Goal: Task Accomplishment & Management: Manage account settings

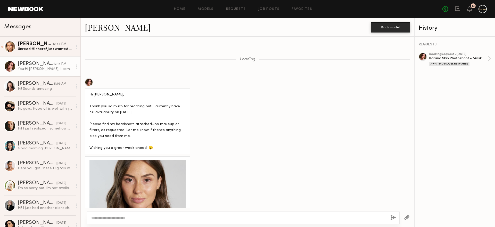
scroll to position [578, 0]
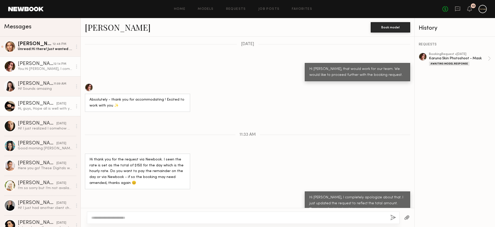
click at [43, 112] on link "Anastasia M. 08/09/2025 Hi, guys, Hope all is well with you! Following up on th…" at bounding box center [40, 106] width 80 height 20
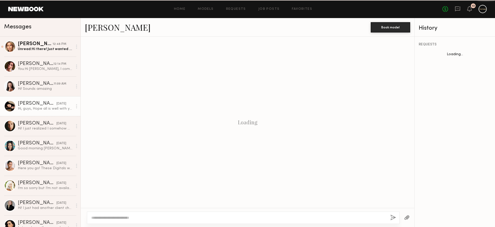
scroll to position [456, 0]
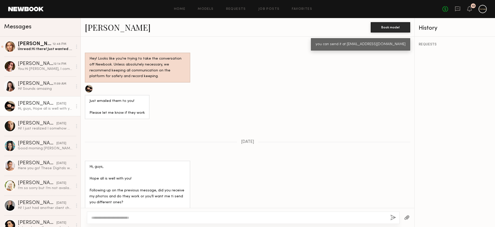
click at [107, 30] on link "Anastasia M." at bounding box center [118, 27] width 66 height 11
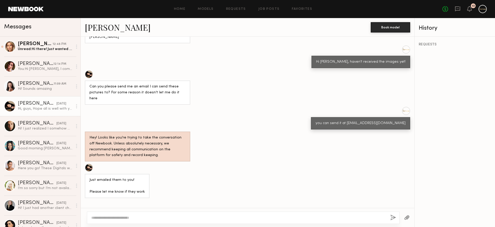
scroll to position [355, 0]
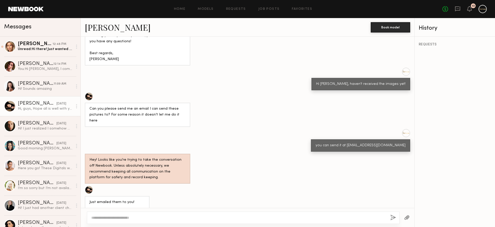
click at [40, 97] on link "Anastasia M. 08/09/2025 Hi, guys, Hope all is well with you! Following up on th…" at bounding box center [40, 106] width 80 height 20
click at [42, 93] on link "Anastasiia S. 11:09 AM Hi! Sounds amazing" at bounding box center [40, 86] width 80 height 20
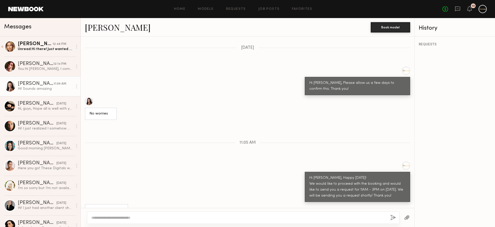
scroll to position [494, 0]
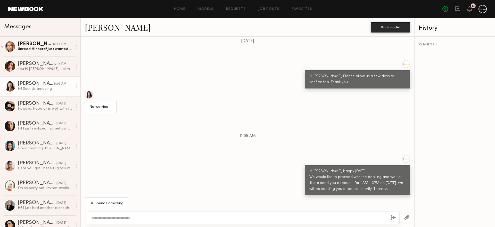
drag, startPoint x: 382, startPoint y: 182, endPoint x: 305, endPoint y: 165, distance: 79.5
click at [305, 165] on div "Hi Anastasiia, Happy Monday! We would like to proceed with the booking and woul…" at bounding box center [357, 180] width 105 height 30
copy div "Hi Anastasiia, Happy Monday! We would like to proceed with the booking and woul…"
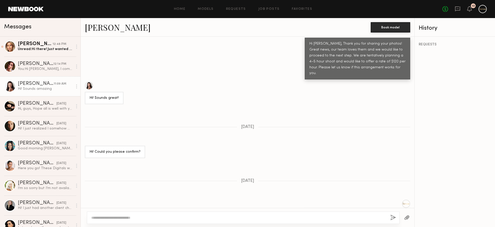
scroll to position [321, 0]
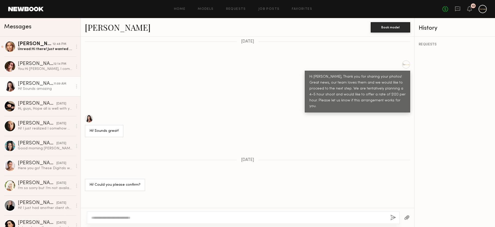
click at [383, 101] on div "Hi Anastasiia, Thank you for sharing your photos! Great news, our team loves th…" at bounding box center [357, 92] width 96 height 36
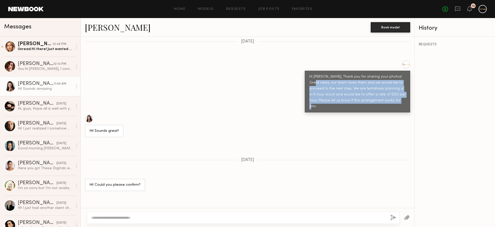
drag, startPoint x: 325, startPoint y: 90, endPoint x: 304, endPoint y: 80, distance: 24.1
click at [305, 80] on div "Hi Anastasiia, Thank you for sharing your photos! Great news, our team loves th…" at bounding box center [357, 92] width 105 height 42
click at [42, 111] on link "Anastasia M. 08/09/2025 Hi, guys, Hope all is well with you! Following up on th…" at bounding box center [40, 106] width 80 height 20
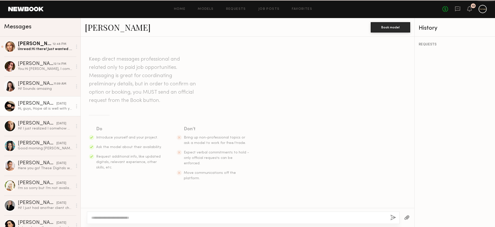
scroll to position [456, 0]
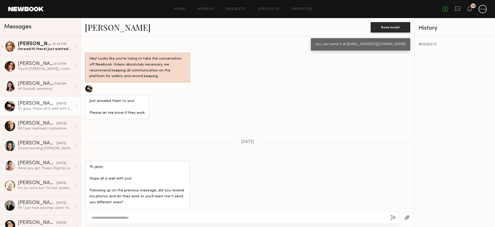
click at [112, 218] on textarea at bounding box center [238, 217] width 295 height 5
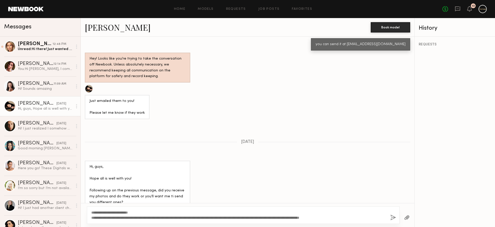
click at [110, 212] on textarea "**********" at bounding box center [238, 215] width 295 height 10
click at [271, 217] on textarea "**********" at bounding box center [238, 215] width 295 height 10
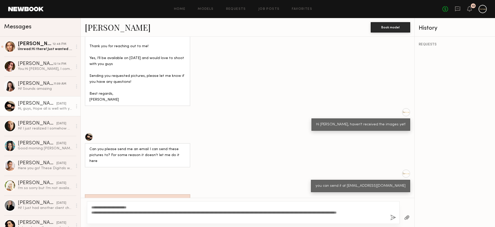
scroll to position [466, 0]
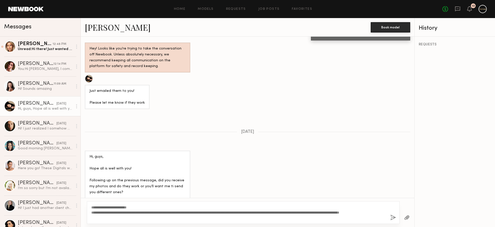
drag, startPoint x: 103, startPoint y: 218, endPoint x: 322, endPoint y: 213, distance: 219.5
click at [322, 213] on textarea "**********" at bounding box center [238, 212] width 295 height 15
type textarea "**********"
click at [393, 217] on button "button" at bounding box center [393, 218] width 6 height 6
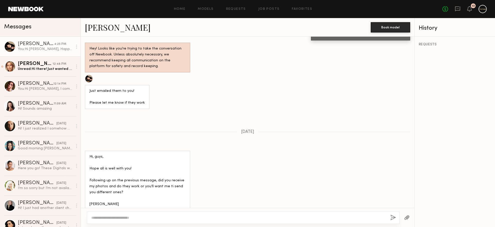
scroll to position [573, 0]
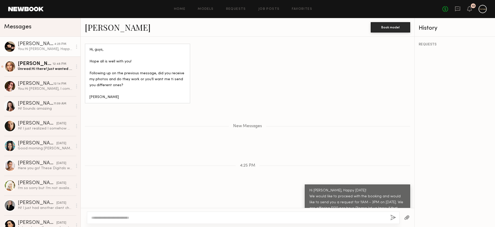
click at [351, 193] on div "Hi Anastasia, Happy Monday! We would like to proceed with the booking and would…" at bounding box center [357, 203] width 96 height 30
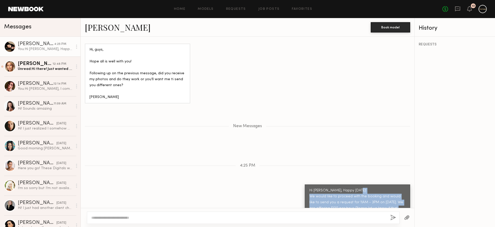
click at [351, 193] on div "Hi Anastasia, Happy Monday! We would like to proceed with the booking and would…" at bounding box center [357, 203] width 96 height 30
click at [353, 188] on div "Hi Anastasia, Happy Monday! We would like to proceed with the booking and would…" at bounding box center [357, 203] width 96 height 30
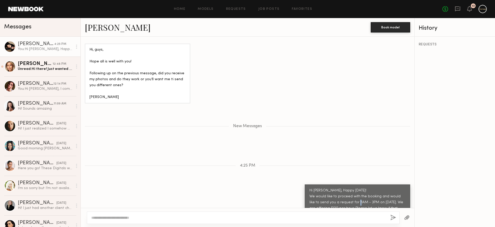
click at [353, 188] on div "Hi Anastasia, Happy Monday! We would like to proceed with the booking and would…" at bounding box center [357, 203] width 96 height 30
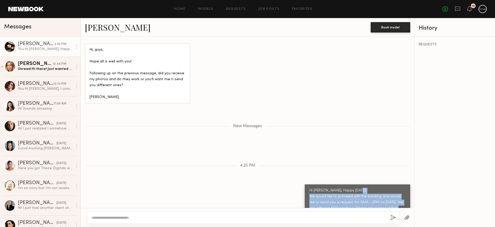
click at [353, 188] on div "Hi Anastasia, Happy Monday! We would like to proceed with the booking and would…" at bounding box center [357, 203] width 96 height 30
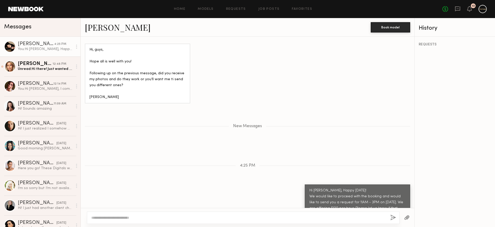
click at [336, 188] on div "Hi Anastasia, Happy Monday! We would like to proceed with the booking and would…" at bounding box center [357, 203] width 96 height 30
click at [341, 188] on div "Hi Anastasia, Happy Monday! We would like to proceed with the booking and would…" at bounding box center [357, 203] width 96 height 30
click at [53, 74] on link "Ayanna G. 12:48 PM Unread: Hi there! Just wanted to circle in regarding the sho…" at bounding box center [40, 66] width 80 height 20
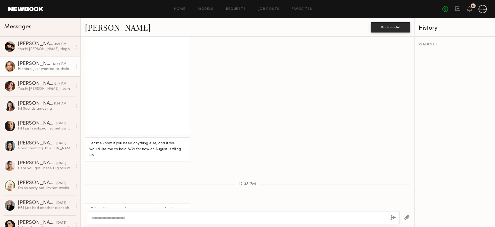
scroll to position [544, 0]
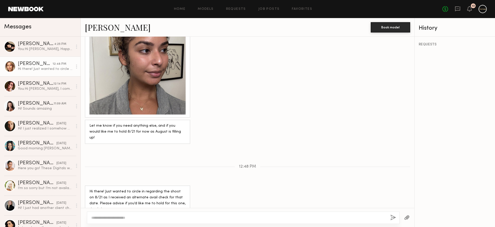
click at [140, 216] on textarea at bounding box center [238, 217] width 295 height 5
click at [35, 92] on link "Louise M. 12:14 PM You: Hi Louise, I completely apologize about that. I just up…" at bounding box center [40, 86] width 80 height 20
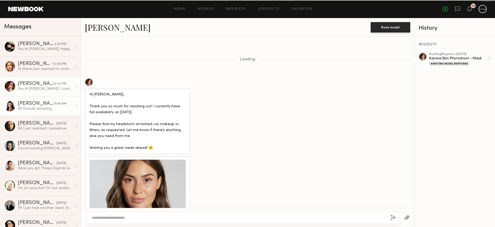
scroll to position [578, 0]
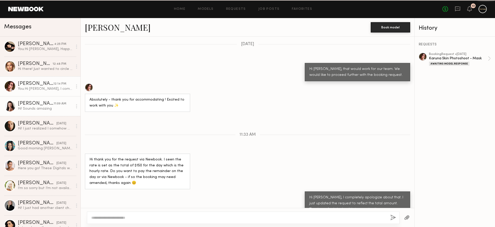
click at [46, 116] on link "Anastasiia S. 11:09 AM Hi! Sounds amazing" at bounding box center [40, 106] width 80 height 20
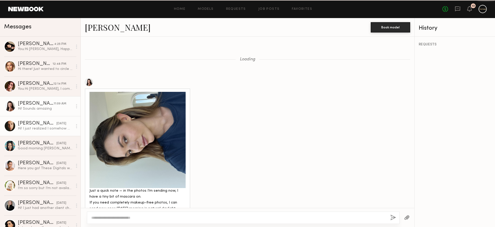
scroll to position [494, 0]
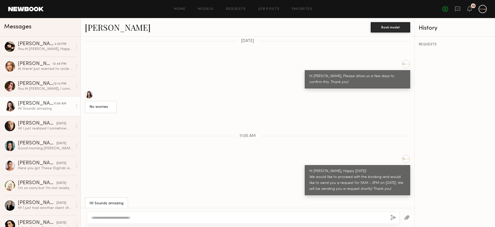
click at [108, 29] on link "Anastasiia S." at bounding box center [118, 27] width 66 height 11
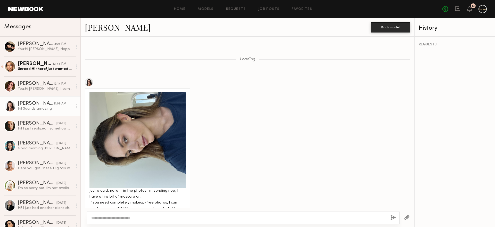
scroll to position [494, 0]
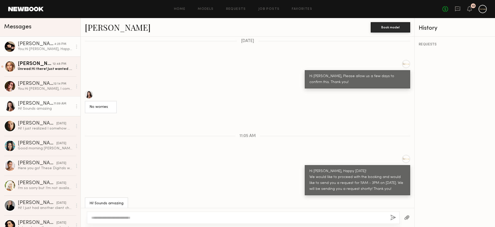
click at [50, 46] on div "Anastasia M." at bounding box center [36, 44] width 36 height 5
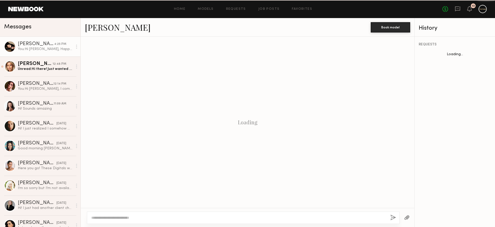
scroll to position [534, 0]
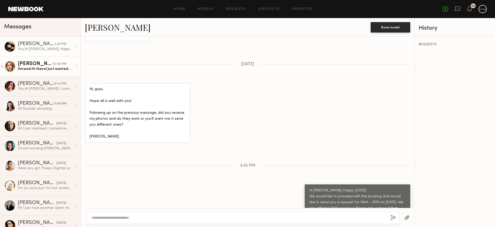
click at [44, 71] on div "Unread: Hi there! Just wanted to circle in regarding the shoot on 8/21 as I rec…" at bounding box center [45, 69] width 55 height 5
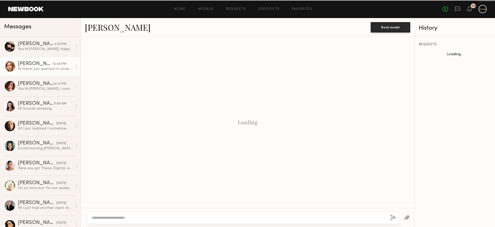
scroll to position [544, 0]
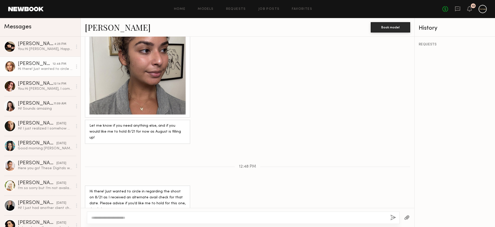
click at [154, 218] on textarea at bounding box center [238, 217] width 295 height 5
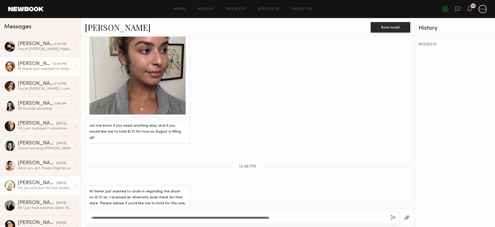
type textarea "**********"
click at [49, 191] on link "Brielle S. 08/07/2025 I’m so sorry but I’m not available that day unfortunately…" at bounding box center [40, 186] width 80 height 20
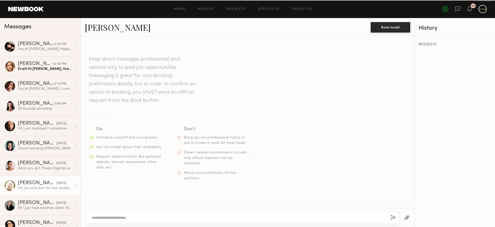
scroll to position [117, 0]
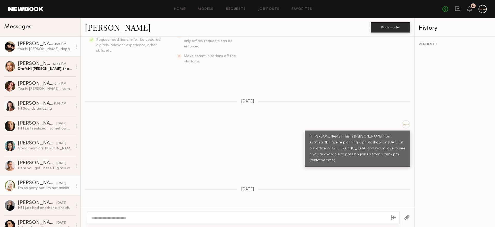
click at [40, 51] on div "You: Hi Anastasia, Happy Monday! We would like to proceed with the booking and …" at bounding box center [45, 49] width 55 height 5
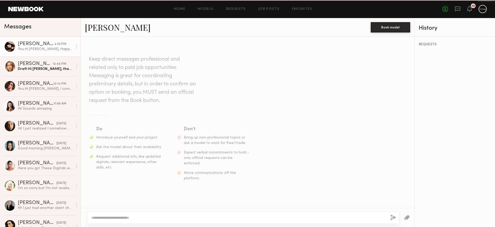
scroll to position [534, 0]
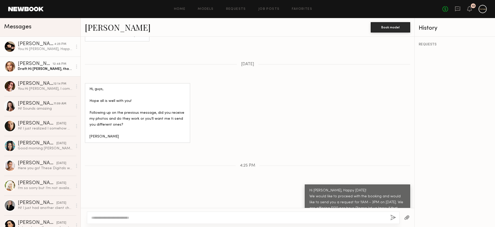
click at [37, 73] on link "Ayanna G. 12:48 PM Draft: Hi Ayanna, thanks for reaching out! Currently, we are…" at bounding box center [40, 66] width 80 height 20
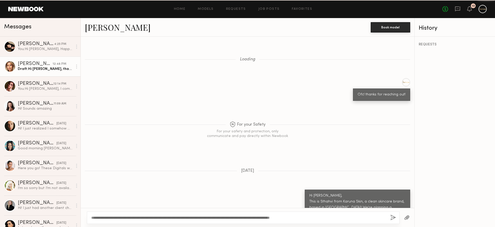
scroll to position [544, 0]
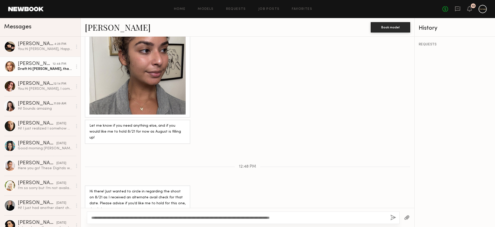
click at [396, 218] on div "**********" at bounding box center [243, 217] width 313 height 12
click at [391, 219] on button "button" at bounding box center [393, 218] width 6 height 6
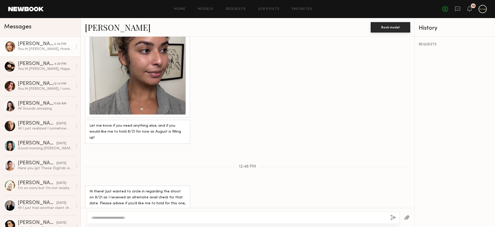
scroll to position [609, 0]
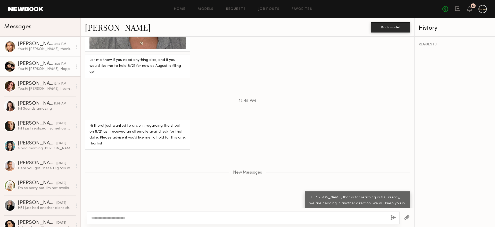
click at [46, 72] on link "Anastasia M. 4:25 PM You: Hi Anastasia, Happy Monday! We would like to proceed …" at bounding box center [40, 66] width 80 height 20
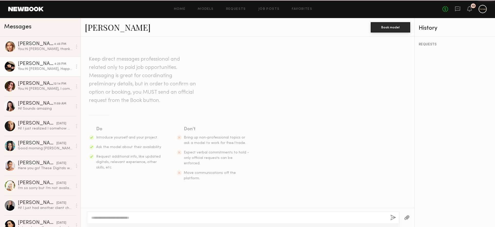
scroll to position [534, 0]
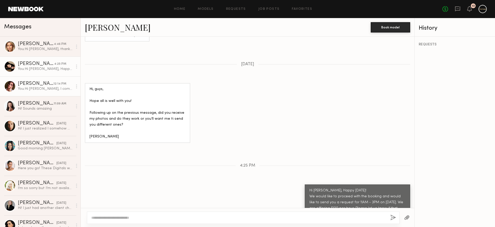
click at [47, 87] on div "You: Hi Louise, I completely apologize about that. I just updated the request t…" at bounding box center [45, 88] width 55 height 5
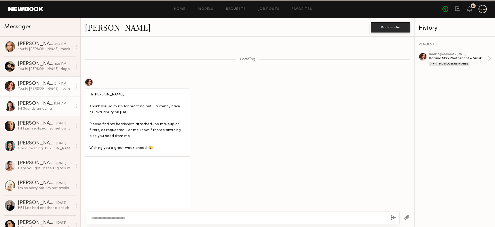
scroll to position [578, 0]
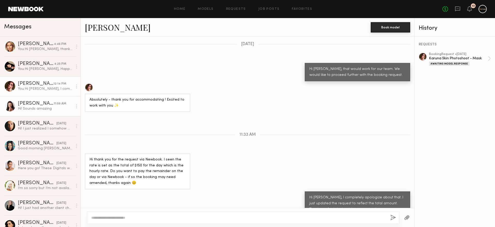
click at [50, 106] on div "Hi! Sounds amazing" at bounding box center [45, 108] width 55 height 5
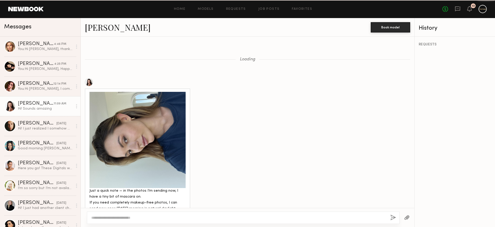
scroll to position [494, 0]
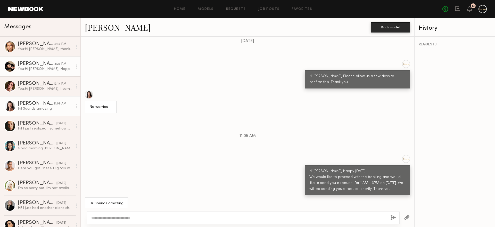
click at [42, 69] on div "You: Hi Anastasia, Happy Monday! We would like to proceed with the booking and …" at bounding box center [45, 69] width 55 height 5
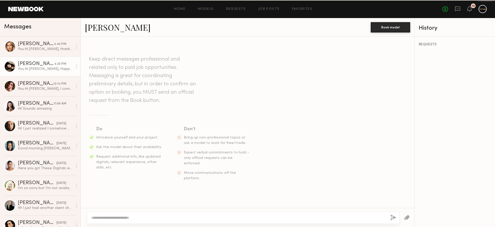
scroll to position [534, 0]
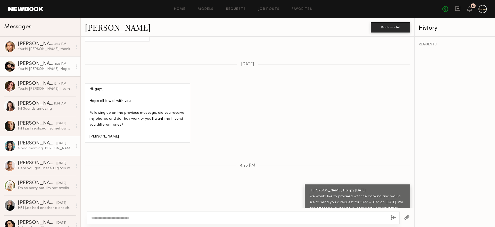
click at [38, 144] on div "Jennie J." at bounding box center [37, 143] width 39 height 5
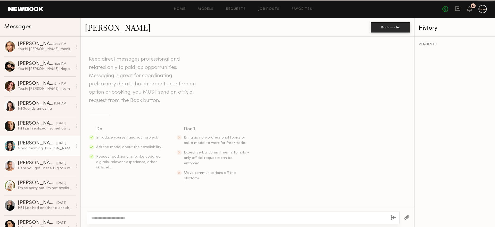
scroll to position [619, 0]
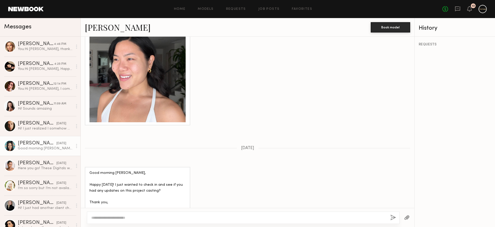
click at [132, 216] on textarea at bounding box center [238, 217] width 295 height 5
click at [102, 216] on textarea "**********" at bounding box center [238, 217] width 295 height 5
type textarea "**********"
click at [390, 216] on button "button" at bounding box center [393, 218] width 6 height 6
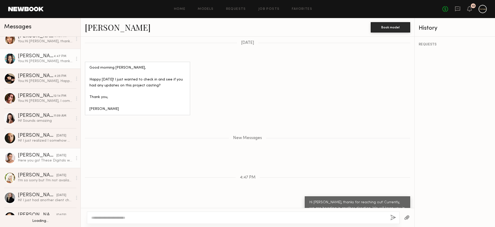
scroll to position [8, 0]
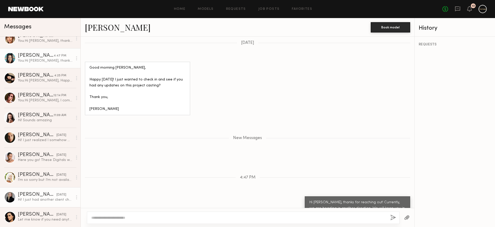
click at [50, 198] on div "Hi! I just had another client check my availability for the 21st. Wanted to che…" at bounding box center [45, 199] width 55 height 5
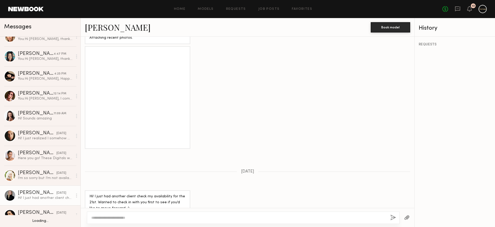
scroll to position [10, 0]
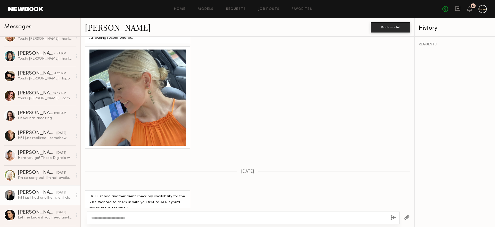
click at [126, 216] on textarea at bounding box center [238, 217] width 295 height 5
click at [99, 215] on div "**********" at bounding box center [243, 217] width 313 height 12
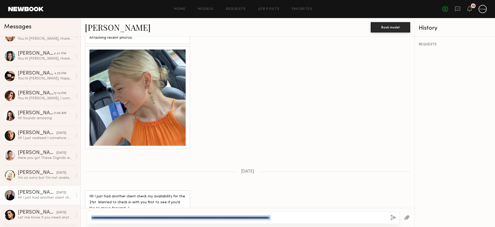
click at [99, 215] on div "**********" at bounding box center [243, 217] width 313 height 12
click at [101, 218] on textarea "**********" at bounding box center [238, 217] width 295 height 5
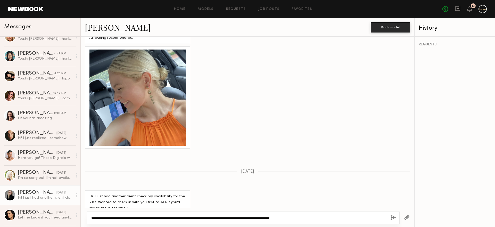
click at [101, 218] on textarea "**********" at bounding box center [238, 217] width 295 height 5
click at [143, 217] on textarea "**********" at bounding box center [238, 217] width 295 height 5
type textarea "**********"
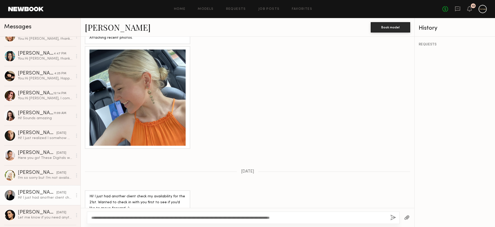
click at [334, 214] on div "**********" at bounding box center [243, 217] width 313 height 12
click at [393, 219] on button "button" at bounding box center [393, 218] width 6 height 6
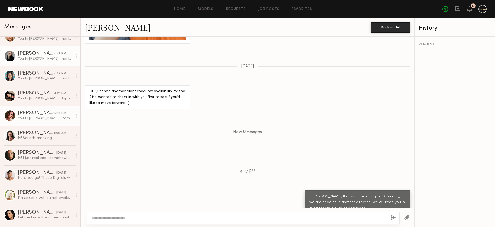
click at [53, 112] on div "12:14 PM" at bounding box center [59, 113] width 13 height 5
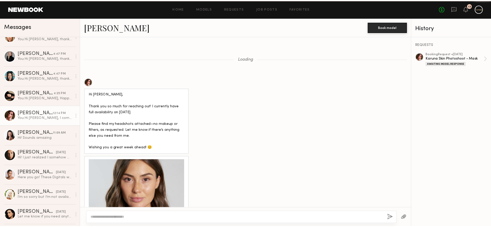
scroll to position [578, 0]
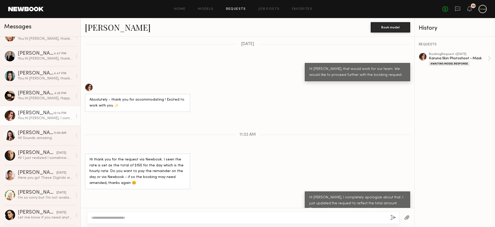
click at [230, 9] on link "Requests" at bounding box center [236, 8] width 20 height 3
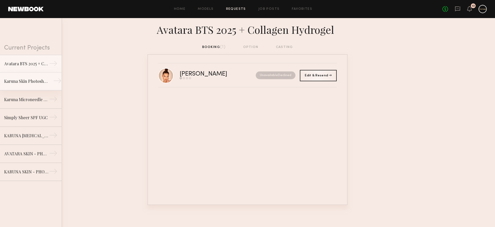
click at [36, 89] on link "Karuna Skin Photoshoot - Mask →" at bounding box center [31, 81] width 62 height 18
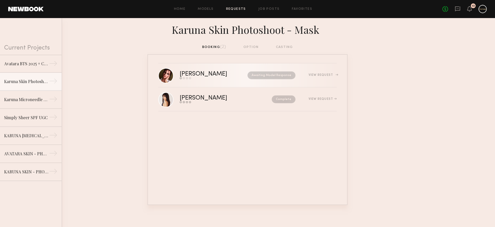
click at [287, 79] on nb-request-status "Awaiting Model Response" at bounding box center [272, 75] width 48 height 8
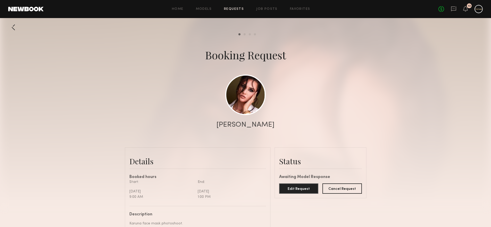
click at [12, 26] on div at bounding box center [13, 27] width 10 height 10
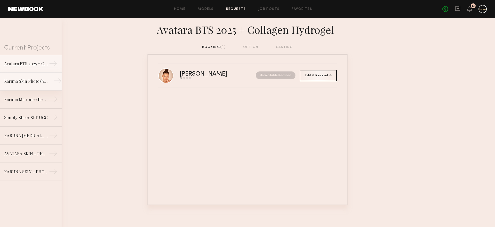
click at [33, 87] on link "Karuna Skin Photoshoot - Mask →" at bounding box center [31, 81] width 62 height 18
